Goal: Information Seeking & Learning: Check status

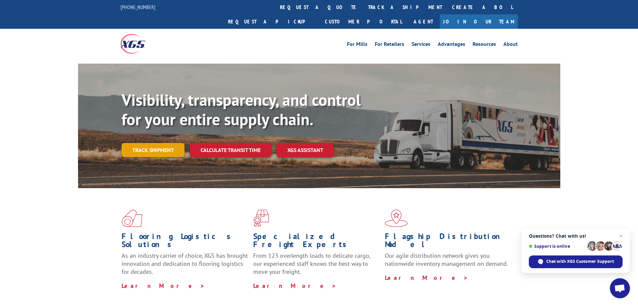
click at [151, 143] on link "Track shipment" at bounding box center [153, 150] width 63 height 14
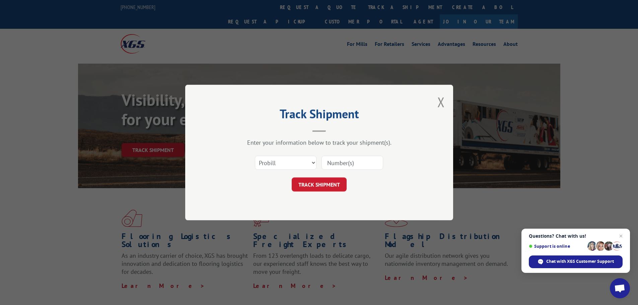
click at [328, 159] on input at bounding box center [353, 163] width 62 height 14
click at [284, 163] on select "Select category... Probill BOL PO" at bounding box center [286, 163] width 62 height 14
select select "bol"
click at [255, 156] on select "Select category... Probill BOL PO" at bounding box center [286, 163] width 62 height 14
click at [330, 159] on input at bounding box center [353, 163] width 62 height 14
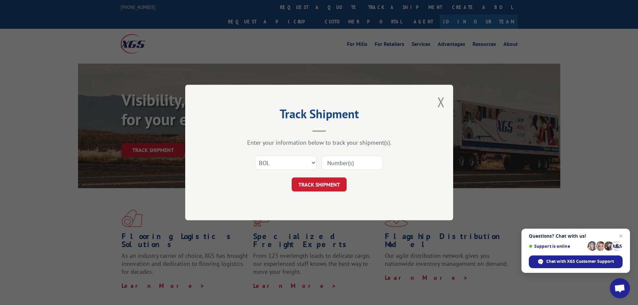
paste input "BG1012835125"
type input "BG1012835125"
click at [326, 177] on form "Select category... Probill BOL PO BG1012835125 TRACK SHIPMENT" at bounding box center [319, 172] width 201 height 40
click at [334, 184] on button "TRACK SHIPMENT" at bounding box center [319, 184] width 55 height 14
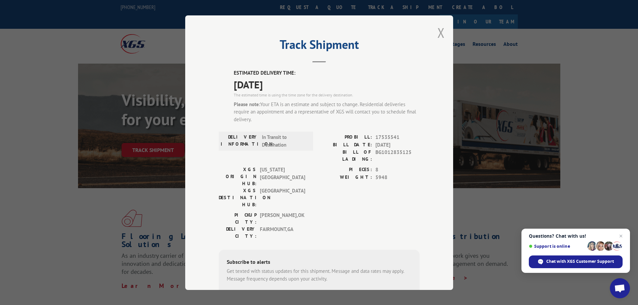
click at [438, 30] on button "Close modal" at bounding box center [440, 33] width 7 height 18
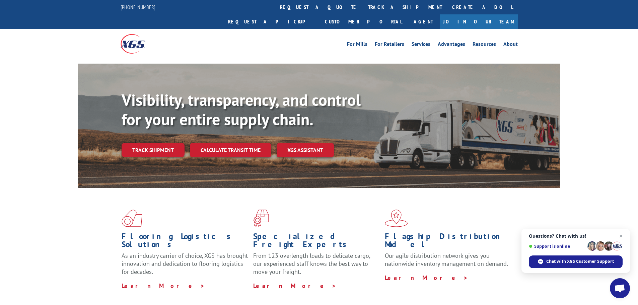
click at [160, 146] on div "Visibility, transparency, and control for your entire supply chain. Track shipm…" at bounding box center [341, 136] width 439 height 93
click at [157, 143] on link "Track shipment" at bounding box center [153, 150] width 63 height 14
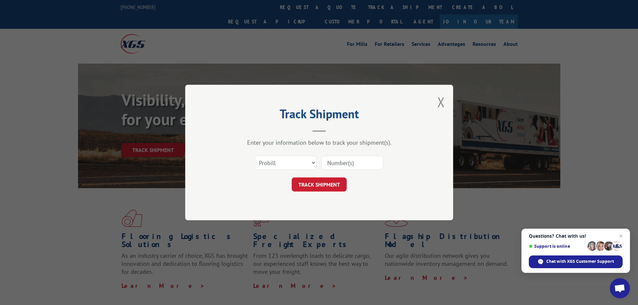
click at [347, 158] on input at bounding box center [353, 163] width 62 height 14
paste input "17612397"
type input "17612397"
click at [328, 180] on button "TRACK SHIPMENT" at bounding box center [319, 184] width 55 height 14
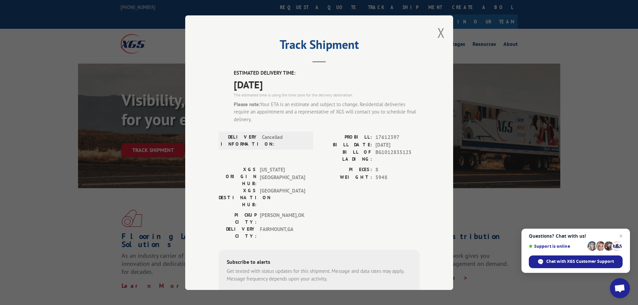
click at [433, 31] on div "Track Shipment ESTIMATED DELIVERY TIME: 09/17/2025 The estimated time is using …" at bounding box center [319, 152] width 268 height 275
click at [439, 32] on button "Close modal" at bounding box center [440, 33] width 7 height 18
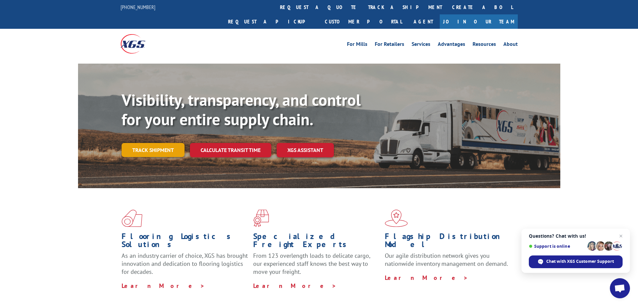
click at [134, 143] on link "Track shipment" at bounding box center [153, 150] width 63 height 14
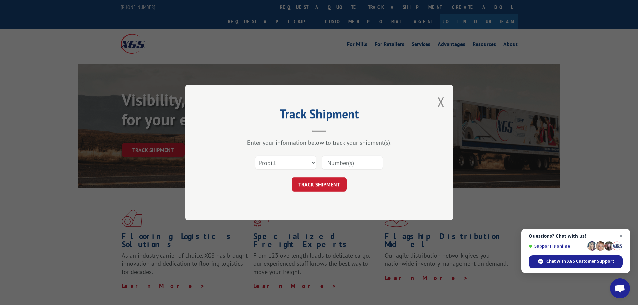
click at [363, 167] on input at bounding box center [353, 163] width 62 height 14
paste input "17535541"
type input "17535541"
click at [323, 188] on button "TRACK SHIPMENT" at bounding box center [319, 184] width 55 height 14
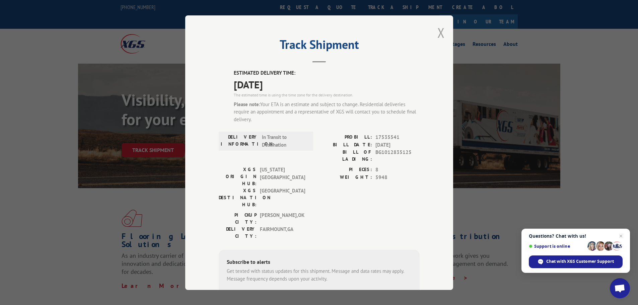
click at [437, 35] on button "Close modal" at bounding box center [440, 33] width 7 height 18
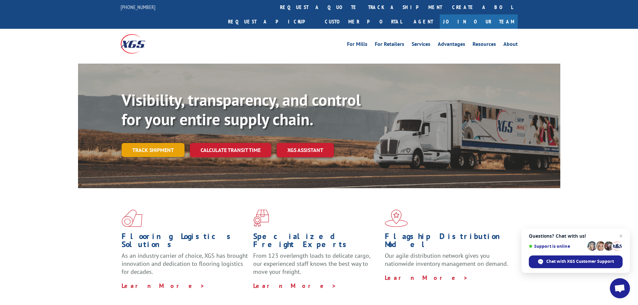
click at [167, 143] on link "Track shipment" at bounding box center [153, 150] width 63 height 14
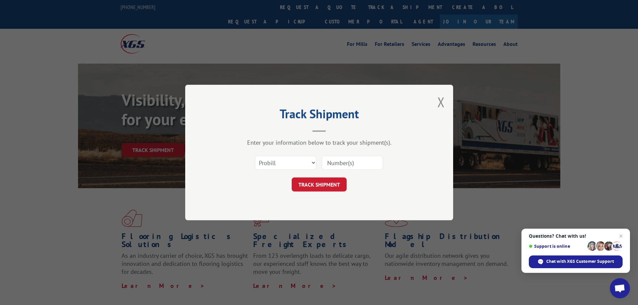
click at [353, 161] on input at bounding box center [353, 163] width 62 height 14
paste input "17612397"
type input "17612397"
click at [446, 101] on div "Track Shipment Enter your information below to track your shipment(s). Select c…" at bounding box center [319, 153] width 268 height 136
click at [440, 102] on button "Close modal" at bounding box center [440, 102] width 7 height 18
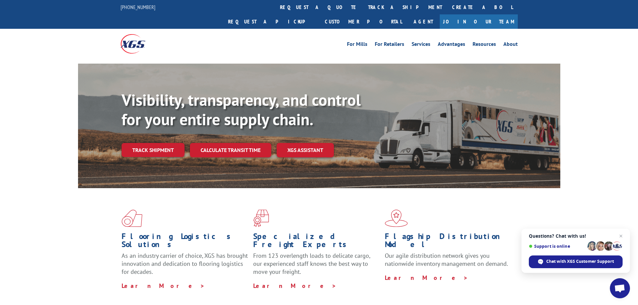
click at [154, 143] on link "Track shipment" at bounding box center [153, 150] width 63 height 14
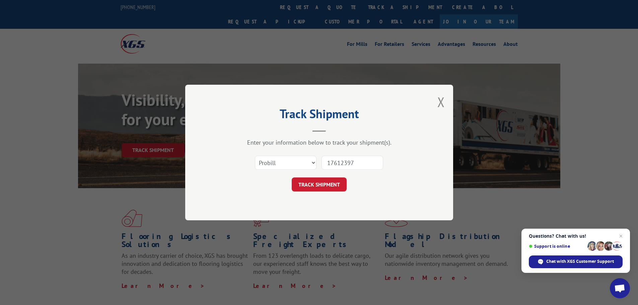
click at [358, 161] on input "17612397" at bounding box center [353, 163] width 62 height 14
drag, startPoint x: 360, startPoint y: 162, endPoint x: 307, endPoint y: 163, distance: 53.3
click at [305, 161] on div "Select category... Probill BOL PO 17612397" at bounding box center [319, 163] width 201 height 22
click at [324, 192] on div "Track Shipment Enter your information below to track your shipment(s). Select c…" at bounding box center [319, 153] width 268 height 136
click at [323, 190] on button "TRACK SHIPMENT" at bounding box center [319, 184] width 55 height 14
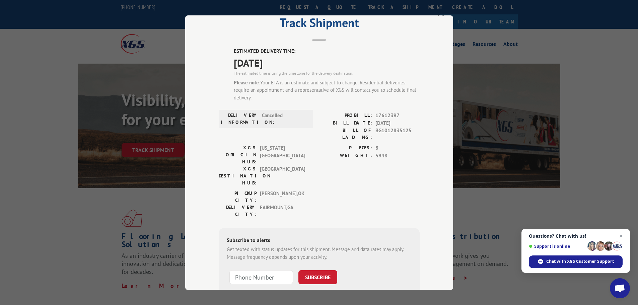
scroll to position [33, 0]
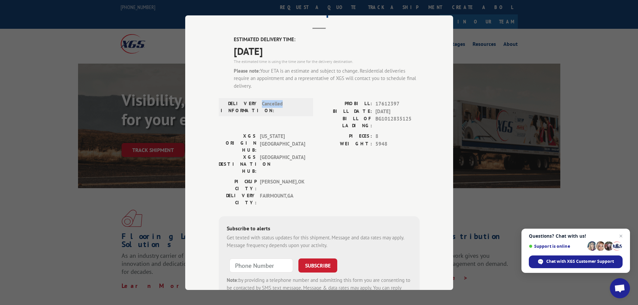
drag, startPoint x: 260, startPoint y: 102, endPoint x: 289, endPoint y: 105, distance: 29.6
click at [289, 105] on span "Cancelled" at bounding box center [284, 107] width 45 height 14
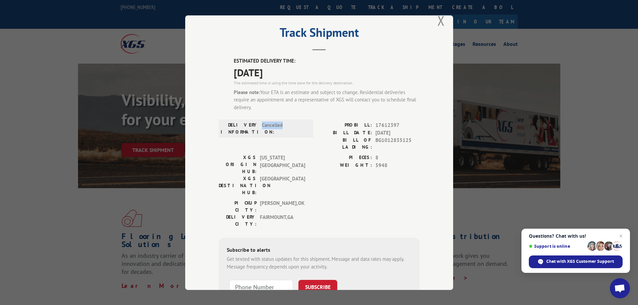
scroll to position [0, 0]
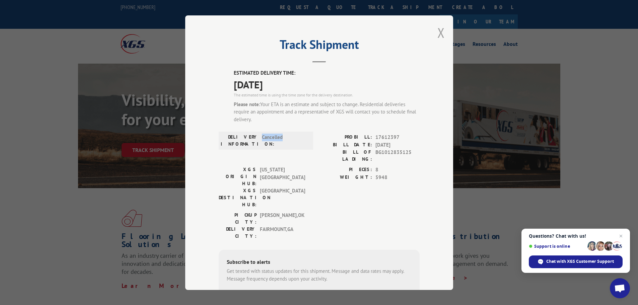
click at [440, 30] on button "Close modal" at bounding box center [440, 33] width 7 height 18
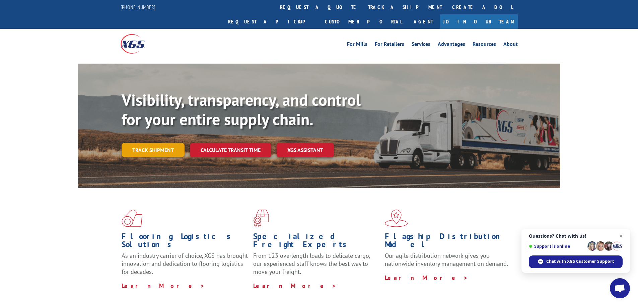
click at [158, 143] on link "Track shipment" at bounding box center [153, 150] width 63 height 14
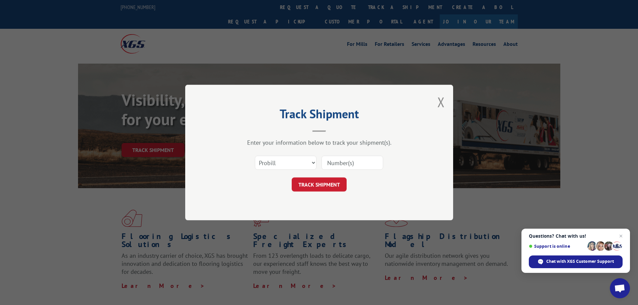
drag, startPoint x: 365, startPoint y: 164, endPoint x: 346, endPoint y: 170, distance: 20.0
click at [365, 164] on input at bounding box center [353, 163] width 62 height 14
paste input "17535541"
type input "17535541"
click at [323, 186] on button "TRACK SHIPMENT" at bounding box center [319, 184] width 55 height 14
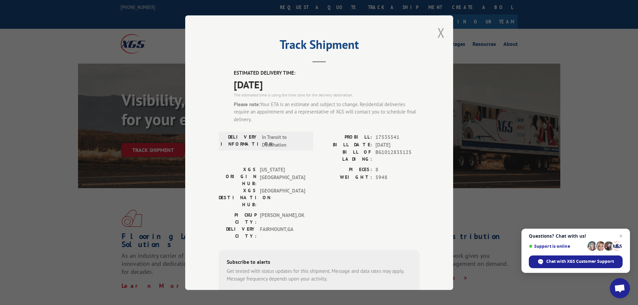
click at [443, 32] on div "Track Shipment ESTIMATED DELIVERY TIME: 09/17/2025 The estimated time is using …" at bounding box center [319, 152] width 268 height 275
click at [439, 32] on button "Close modal" at bounding box center [440, 33] width 7 height 18
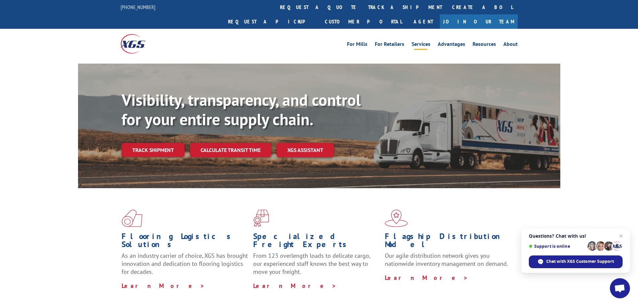
click at [430, 42] on link "Services" at bounding box center [421, 45] width 19 height 7
click at [155, 143] on link "Track shipment" at bounding box center [153, 150] width 63 height 14
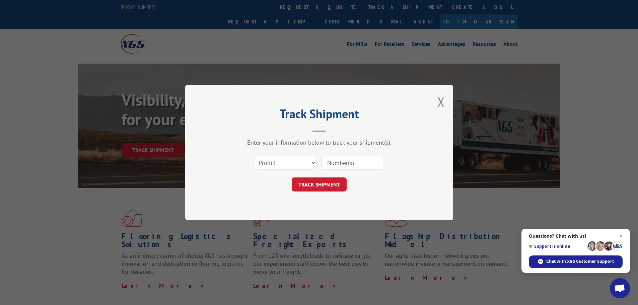
click at [347, 170] on div at bounding box center [353, 162] width 62 height 15
click at [346, 165] on input at bounding box center [353, 163] width 62 height 14
click at [329, 165] on input at bounding box center [353, 163] width 62 height 14
paste input "17535541"
type input "17535541"
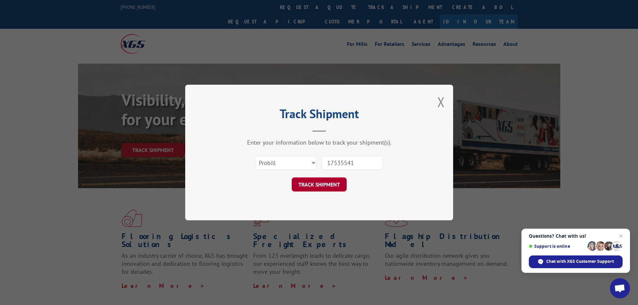
click at [318, 188] on button "TRACK SHIPMENT" at bounding box center [319, 184] width 55 height 14
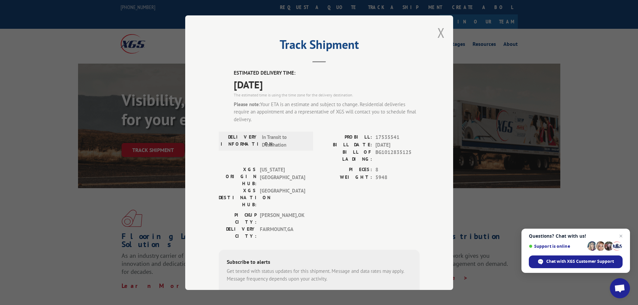
click at [437, 34] on button "Close modal" at bounding box center [440, 33] width 7 height 18
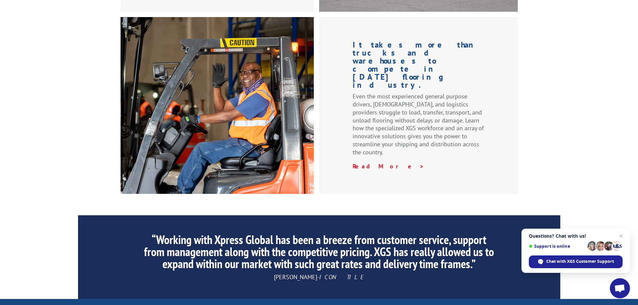
scroll to position [1005, 0]
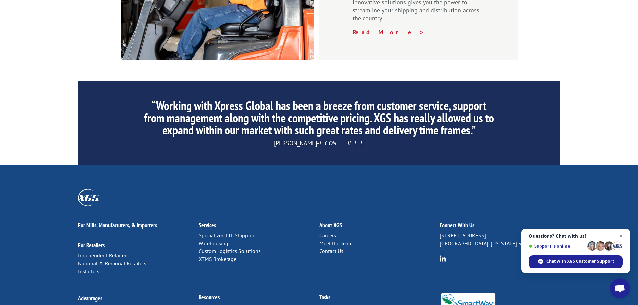
click at [332, 248] on link "Contact Us" at bounding box center [331, 251] width 24 height 7
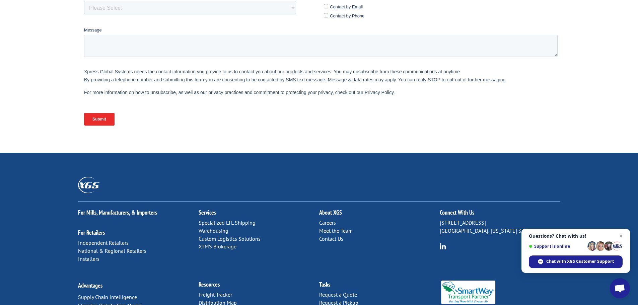
scroll to position [275, 0]
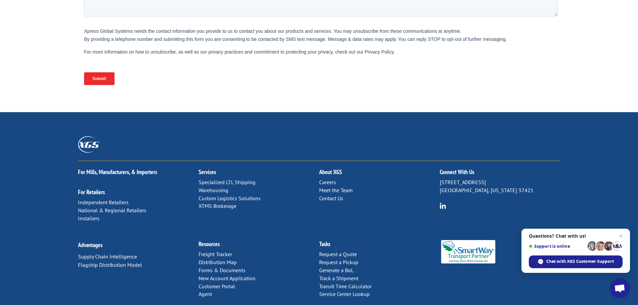
click at [328, 195] on link "Contact Us" at bounding box center [331, 198] width 24 height 7
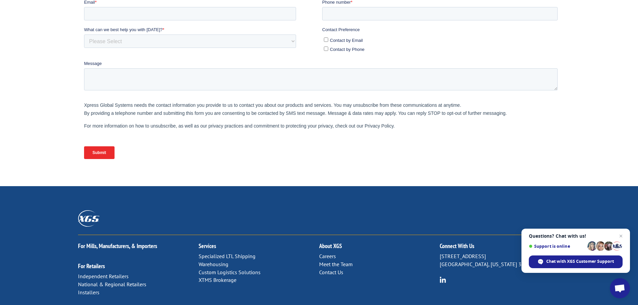
scroll to position [275, 0]
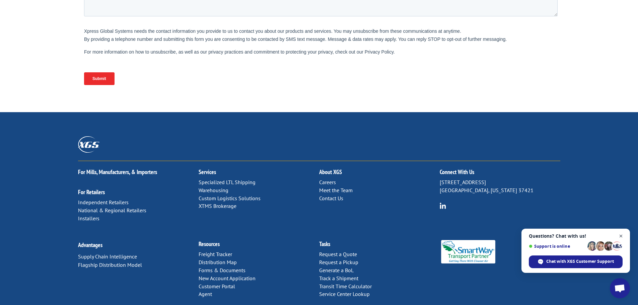
click at [621, 237] on span "Close chat" at bounding box center [621, 236] width 8 height 8
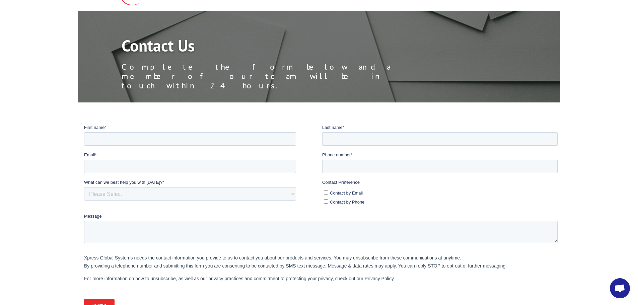
scroll to position [0, 0]
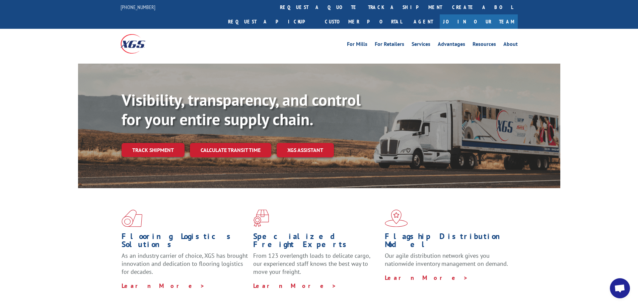
click at [169, 143] on div "Visibility, transparency, and control for your entire supply chain. Track shipm…" at bounding box center [341, 136] width 439 height 93
click at [163, 143] on link "Track shipment" at bounding box center [153, 150] width 63 height 14
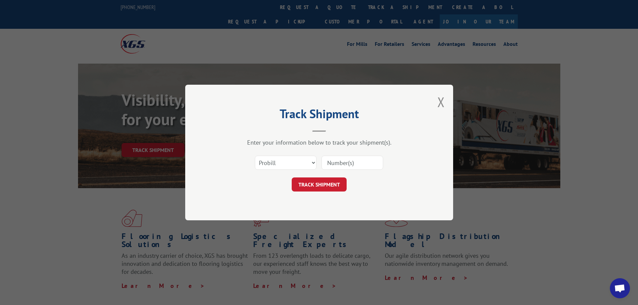
click at [356, 166] on input at bounding box center [353, 163] width 62 height 14
paste input "17535541"
type input "17535541"
click at [319, 187] on button "TRACK SHIPMENT" at bounding box center [319, 184] width 55 height 14
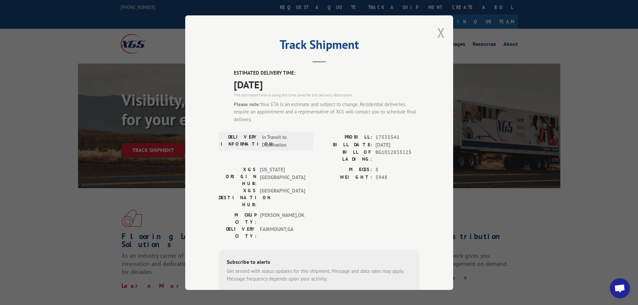
click at [439, 31] on button "Close modal" at bounding box center [440, 33] width 7 height 18
